Goal: Book appointment/travel/reservation

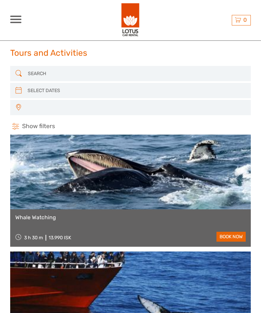
select select
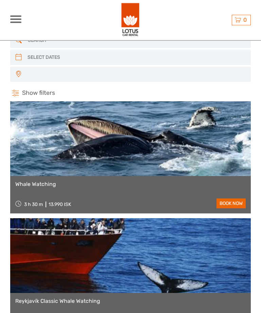
scroll to position [33, 0]
select select
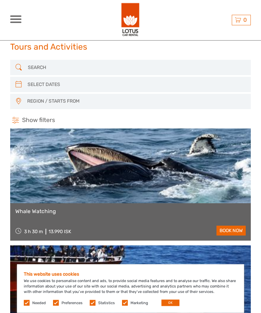
scroll to position [0, 0]
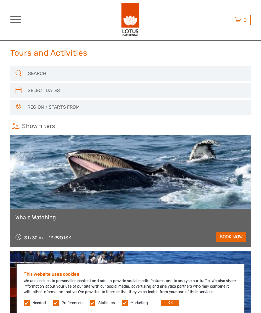
click at [129, 69] on input "search" at bounding box center [130, 73] width 210 height 11
click at [111, 96] on input "search" at bounding box center [130, 90] width 210 height 11
type input "[DATE]"
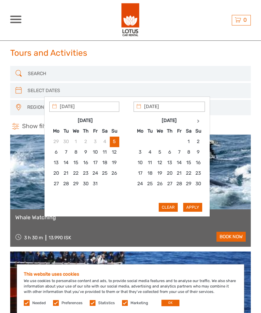
type input "[DATE]"
click at [202, 208] on button "Apply" at bounding box center [192, 207] width 19 height 9
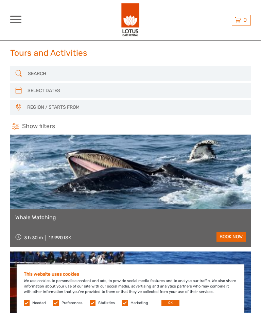
type input "[DATE] - [DATE]"
click at [94, 110] on span "REGION / STARTS FROM" at bounding box center [135, 107] width 223 height 11
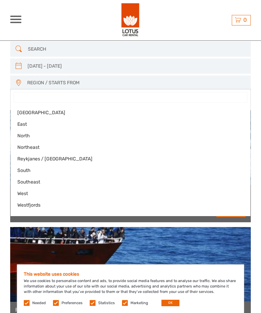
scroll to position [25, 0]
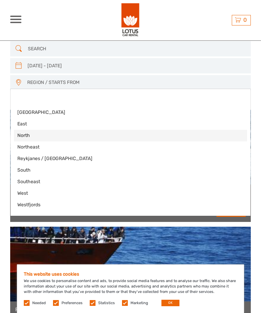
click at [76, 139] on span "North" at bounding box center [124, 135] width 215 height 7
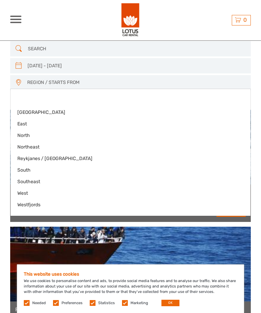
select select "North"
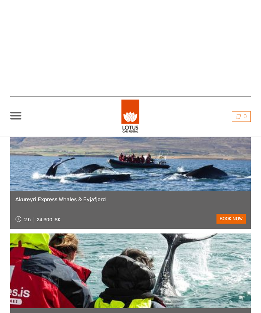
scroll to position [135, 0]
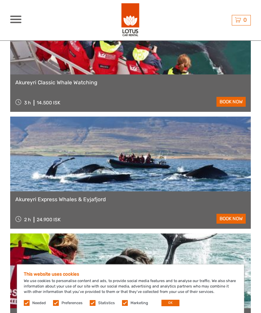
click at [185, 80] on link "Akureyri Classic Whale Watching" at bounding box center [130, 82] width 230 height 6
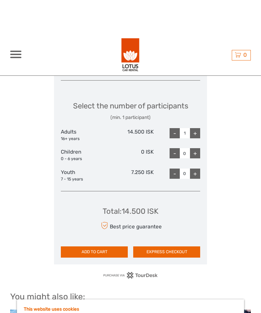
scroll to position [1050, 0]
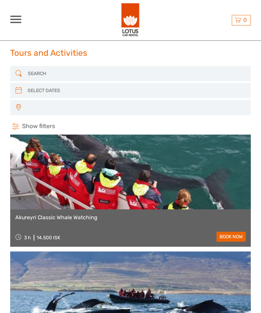
scroll to position [135, 0]
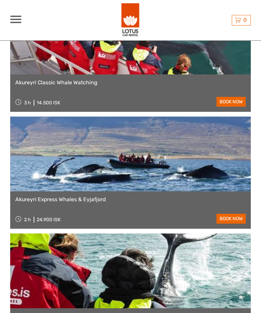
type input "13/10/2025 - 13/10/2025"
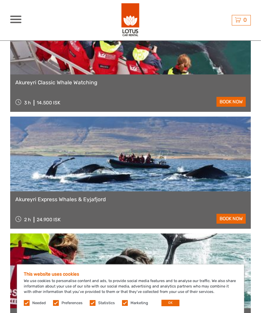
scroll to position [0, 0]
